Goal: Check status: Check status

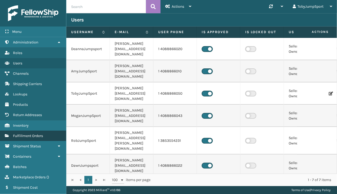
click at [30, 135] on span "Fulfillment Orders" at bounding box center [28, 136] width 30 height 5
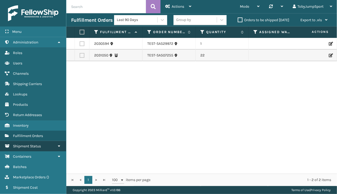
click at [41, 146] on span "Shipment Status" at bounding box center [27, 146] width 28 height 5
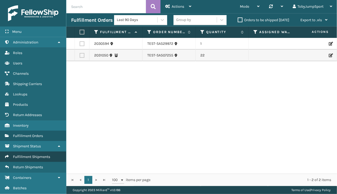
click at [35, 155] on span "Fulfillment Shipments" at bounding box center [31, 157] width 37 height 5
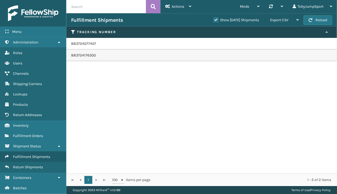
click at [81, 45] on td "883724077407" at bounding box center [201, 44] width 270 height 12
click at [86, 57] on td "883724176300" at bounding box center [201, 56] width 270 height 12
click at [85, 42] on td "883724077407" at bounding box center [201, 44] width 270 height 12
click at [81, 53] on td "883724176300" at bounding box center [201, 56] width 270 height 12
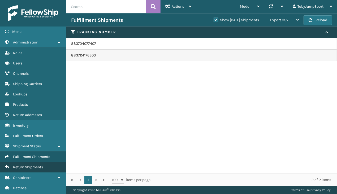
click at [29, 165] on span "Return Shipments" at bounding box center [28, 167] width 30 height 5
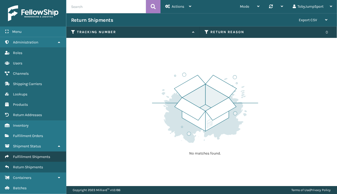
click at [31, 155] on span "Fulfillment Shipments" at bounding box center [31, 157] width 37 height 5
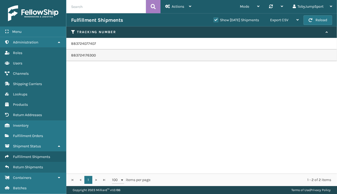
click at [83, 58] on td "883724176300" at bounding box center [201, 56] width 270 height 12
click at [83, 55] on td "883724176300" at bounding box center [201, 56] width 270 height 12
click at [85, 43] on td "883724077407" at bounding box center [201, 44] width 270 height 12
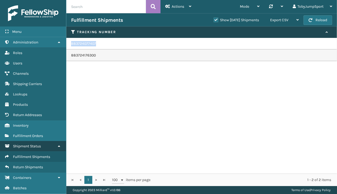
click at [27, 145] on span "Shipment Status" at bounding box center [27, 146] width 28 height 5
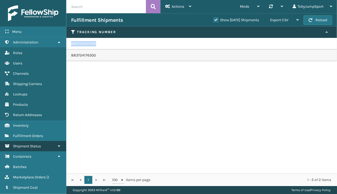
click at [27, 145] on span "Shipment Status" at bounding box center [27, 146] width 28 height 5
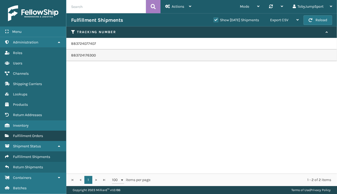
click at [32, 136] on span "Fulfillment Orders" at bounding box center [28, 136] width 30 height 5
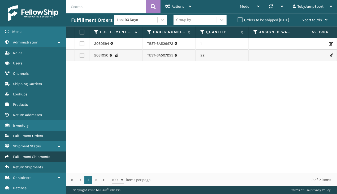
click at [27, 155] on span "Fulfillment Shipments" at bounding box center [31, 157] width 37 height 5
